Goal: Task Accomplishment & Management: Use online tool/utility

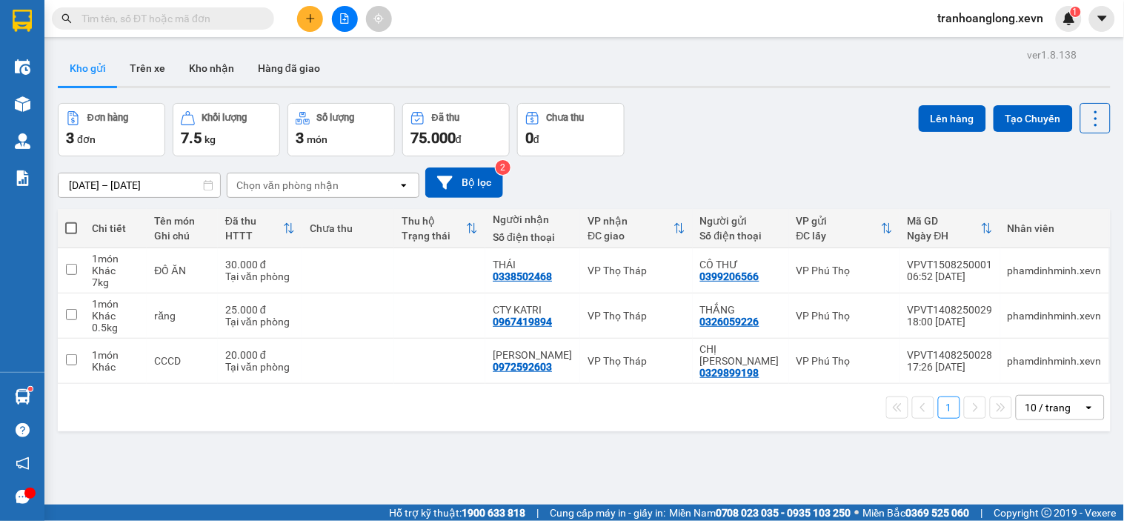
click at [203, 12] on input "text" at bounding box center [168, 18] width 175 height 16
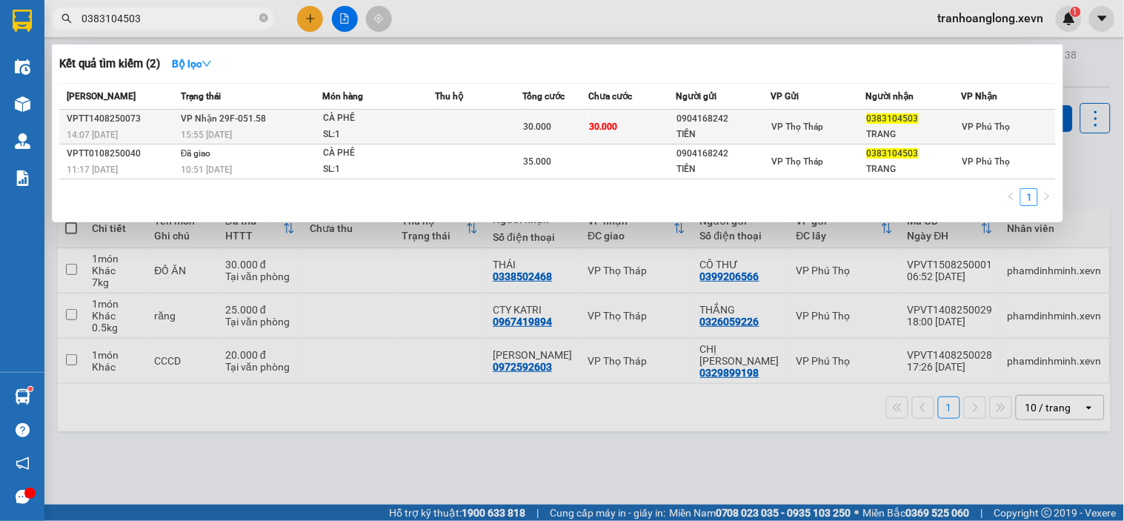
type input "0383104503"
click at [410, 121] on div "CÀ PHÊ" at bounding box center [378, 118] width 111 height 16
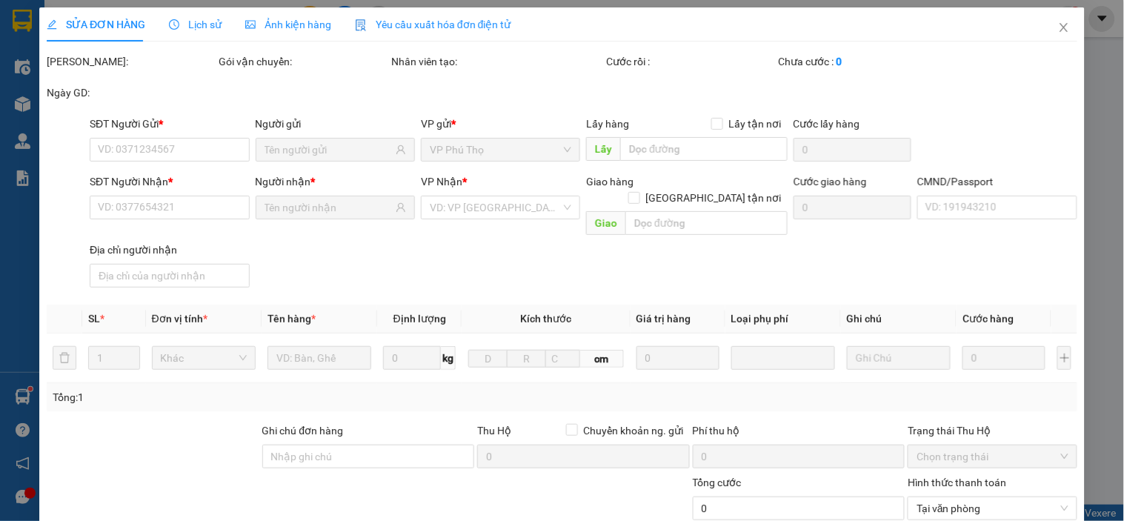
type input "0904168242"
type input "TIẾN"
type input "0383104503"
type input "TRANG"
type input "TRUNGN NGUYÊN"
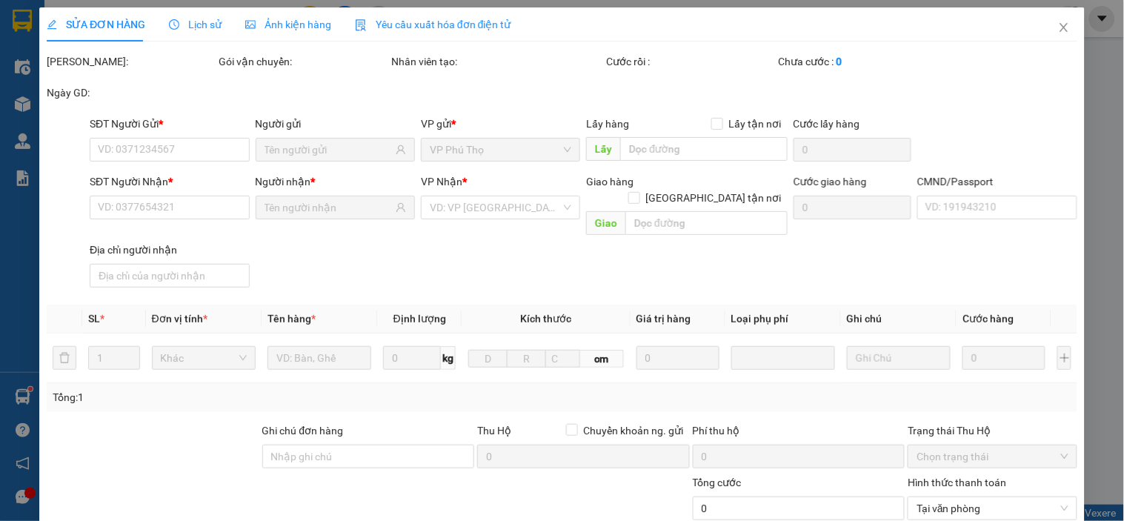
type input "30.000"
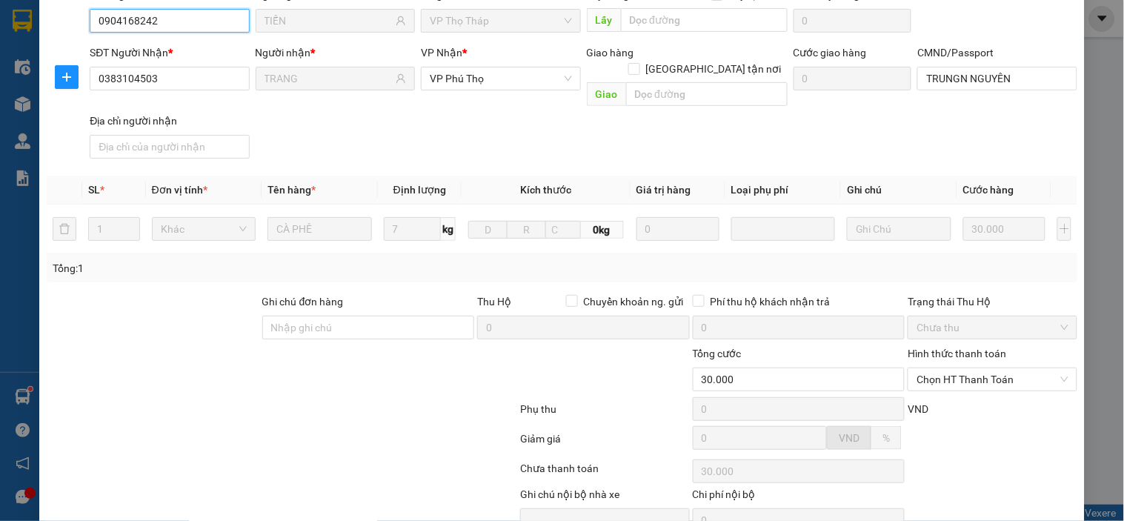
scroll to position [187, 0]
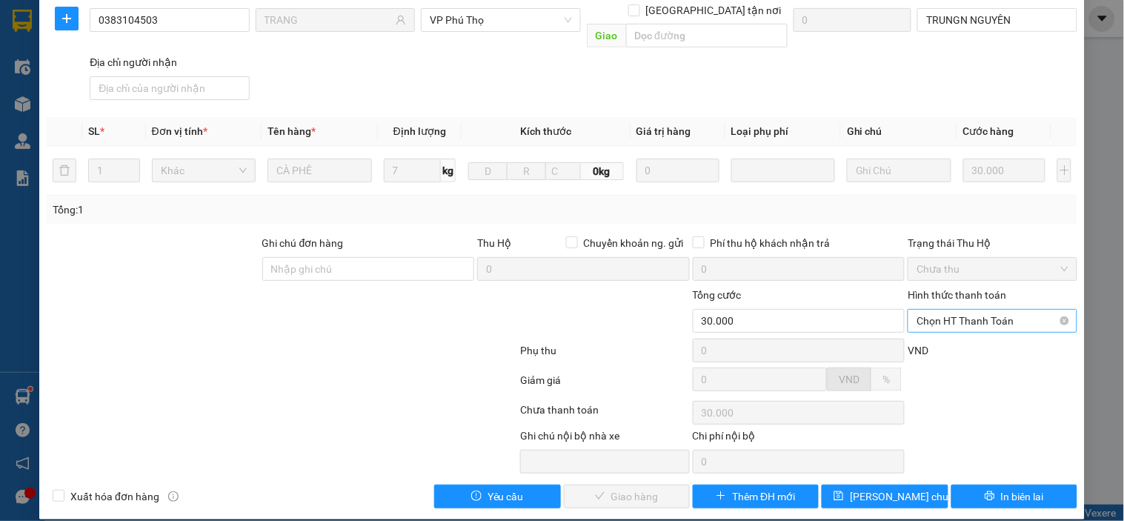
click at [990, 310] on span "Chọn HT Thanh Toán" at bounding box center [991, 321] width 151 height 22
click at [976, 337] on div "Tại văn phòng" at bounding box center [983, 334] width 150 height 16
type input "0"
click at [632, 484] on button "Giao hàng" at bounding box center [627, 496] width 126 height 24
